Goal: Navigation & Orientation: Find specific page/section

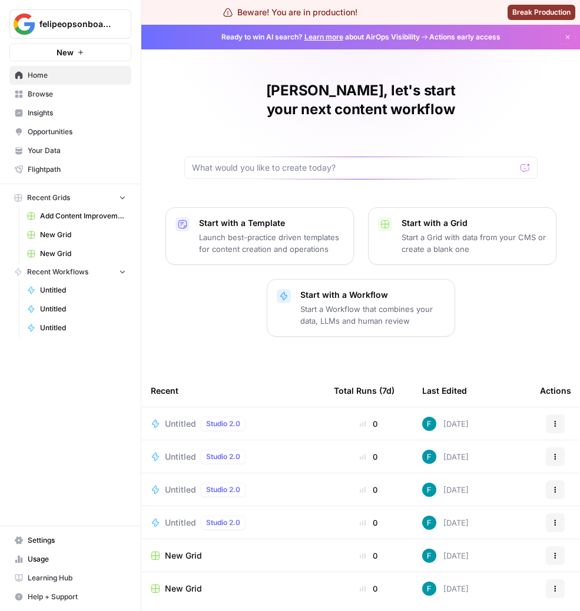
click at [45, 75] on span "Home" at bounding box center [77, 75] width 98 height 11
click at [46, 84] on link "Home" at bounding box center [70, 75] width 122 height 19
click at [55, 93] on span "Browse" at bounding box center [77, 94] width 98 height 11
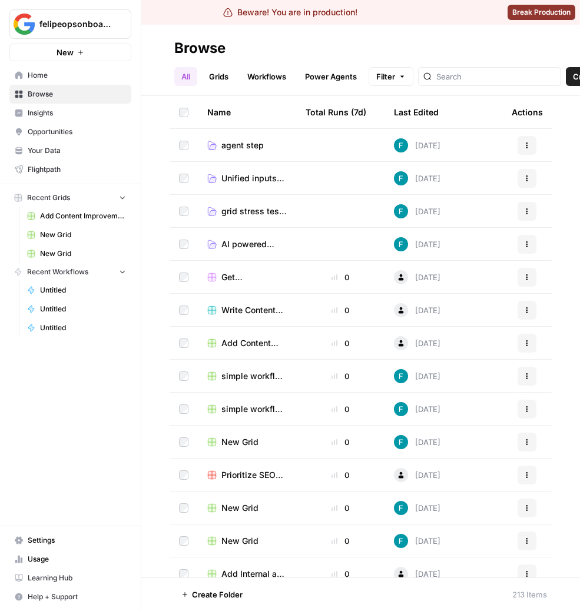
click at [44, 95] on span "Browse" at bounding box center [77, 94] width 98 height 11
click at [295, 65] on div "All Grids Workflows Power Agents Filter Create" at bounding box center [360, 72] width 373 height 28
click at [329, 74] on link "Power Agents" at bounding box center [331, 76] width 66 height 19
